Goal: Information Seeking & Learning: Learn about a topic

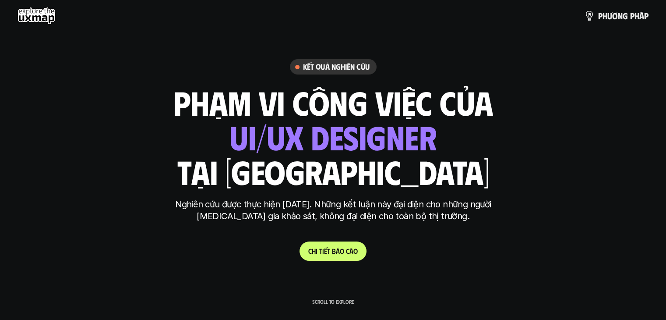
click at [46, 16] on use at bounding box center [37, 16] width 38 height 18
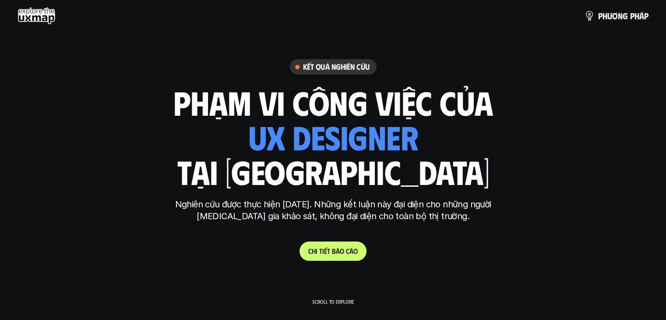
click at [30, 11] on use at bounding box center [37, 16] width 38 height 18
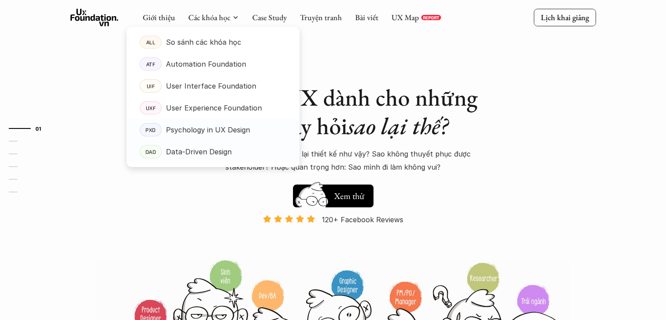
click at [191, 150] on p "Data-Driven Design" at bounding box center [199, 151] width 66 height 13
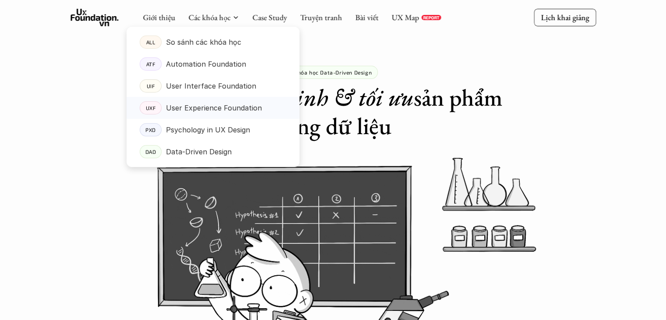
click at [201, 108] on p "User Experience Foundation" at bounding box center [214, 107] width 96 height 13
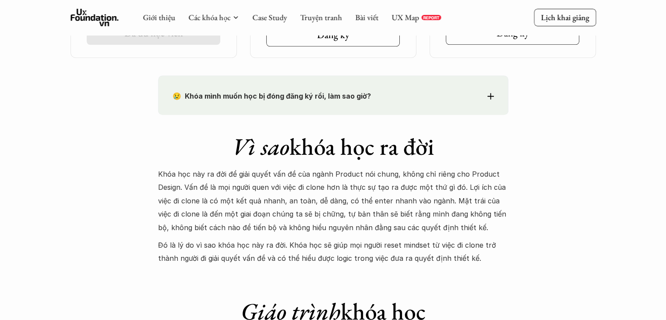
scroll to position [182, 0]
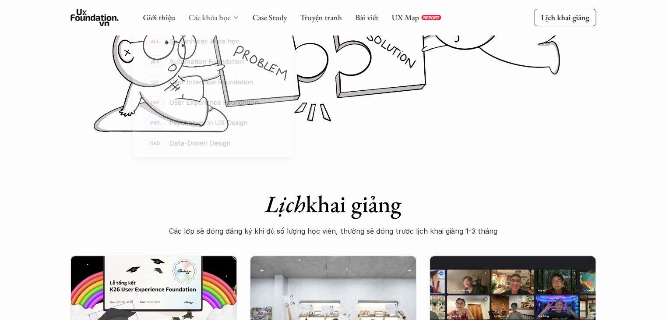
click at [212, 18] on link "Các khóa học" at bounding box center [209, 17] width 42 height 10
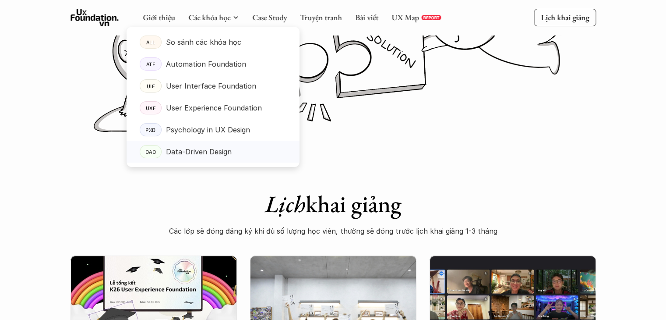
click at [198, 150] on p "Data-Driven Design" at bounding box center [199, 151] width 66 height 13
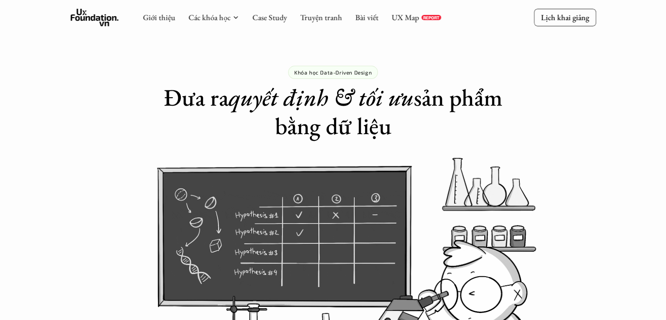
drag, startPoint x: 408, startPoint y: 0, endPoint x: 636, endPoint y: 209, distance: 309.5
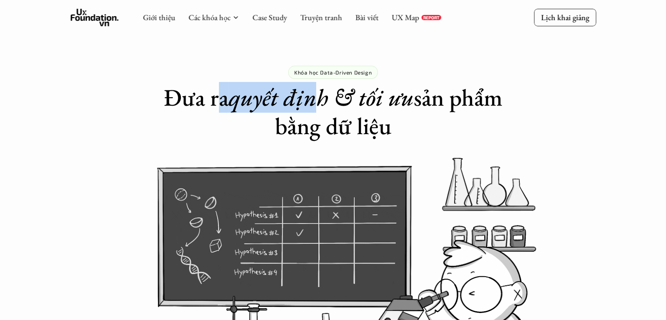
drag, startPoint x: 244, startPoint y: 100, endPoint x: 356, endPoint y: 100, distance: 111.3
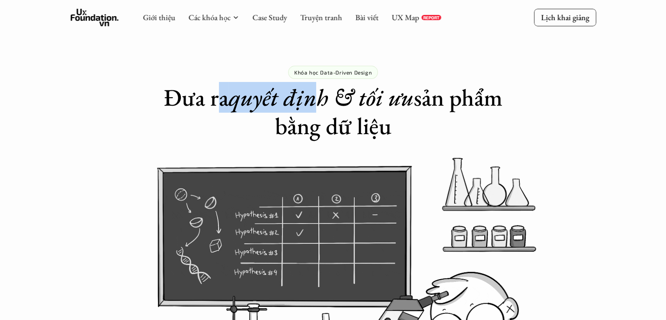
click at [349, 100] on h1 "Đưa ra quyết định & tối ưu sản phẩm bằng dữ liệu" at bounding box center [333, 111] width 347 height 57
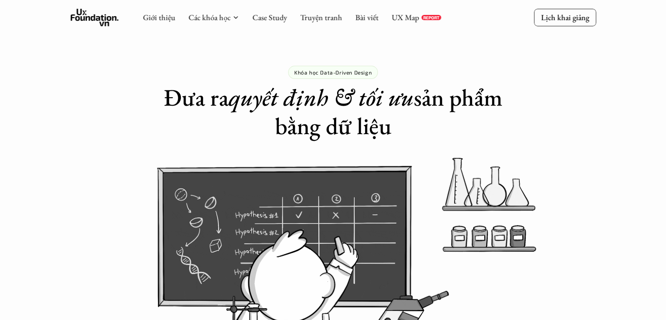
click at [381, 100] on em "quyết định & tối ưu" at bounding box center [321, 97] width 185 height 31
